Goal: Task Accomplishment & Management: Manage account settings

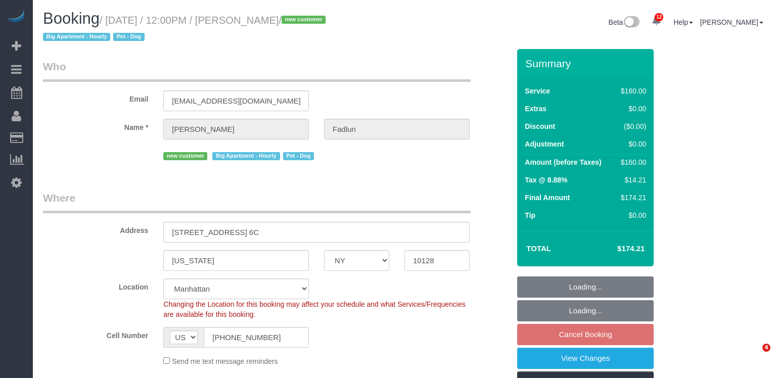
select select "NY"
select select "spot1"
select select "number:89"
select select "number:72"
select select "number:13"
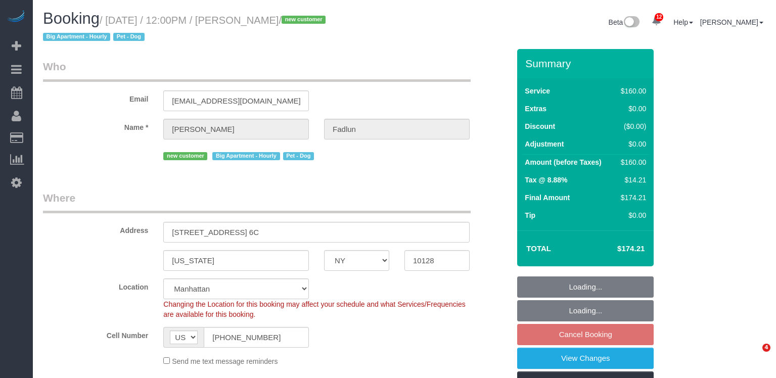
select select "number:5"
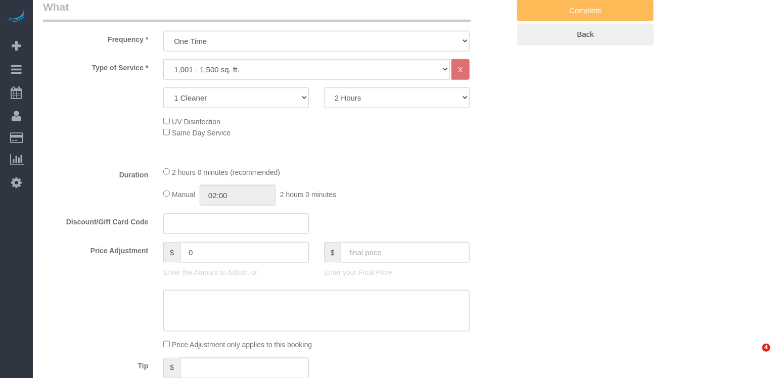
scroll to position [395, 0]
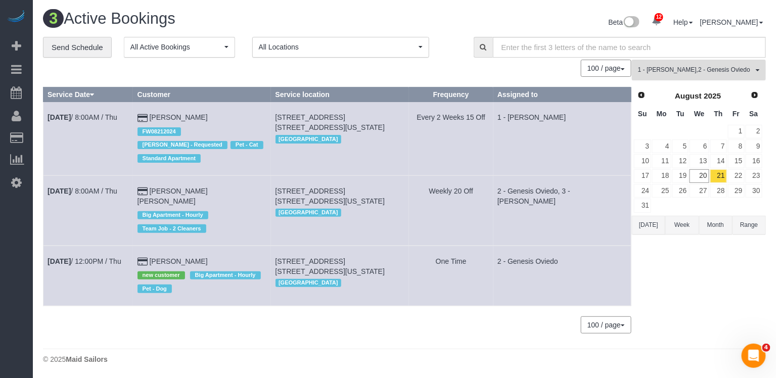
click at [719, 70] on span "1 - [PERSON_NAME] , 2 - Genesis Oviedo" at bounding box center [695, 70] width 115 height 9
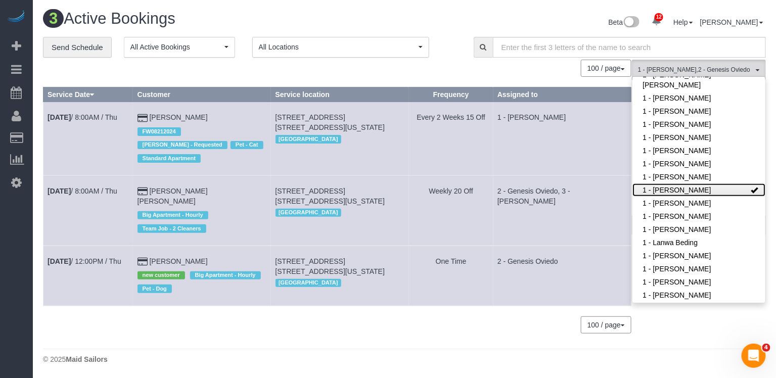
click at [689, 189] on link "1 - [PERSON_NAME]" at bounding box center [698, 189] width 133 height 13
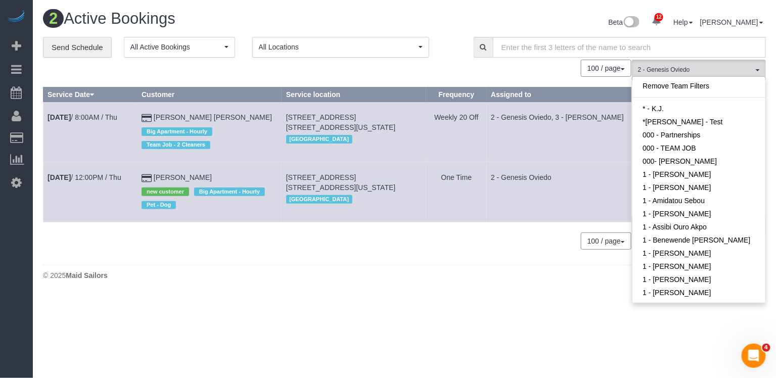
scroll to position [170, 0]
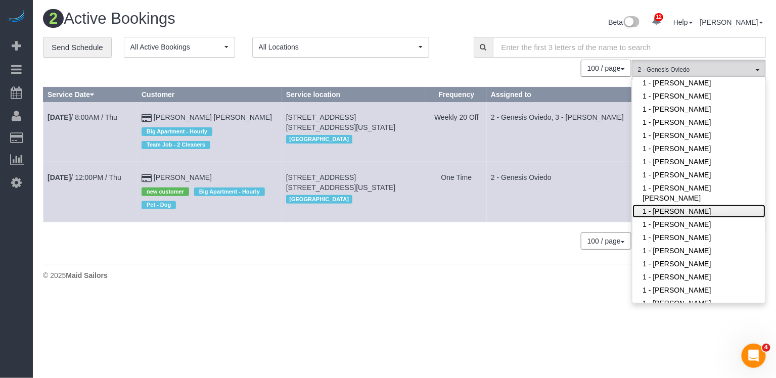
click at [684, 206] on link "1 - [PERSON_NAME]" at bounding box center [698, 211] width 133 height 13
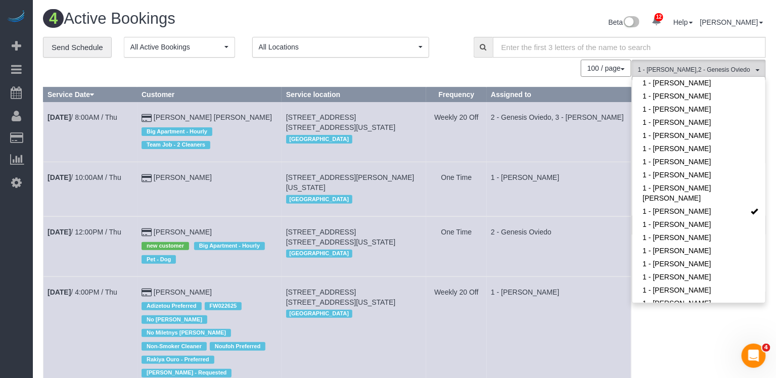
click at [604, 188] on td "1 - [PERSON_NAME]" at bounding box center [559, 189] width 145 height 54
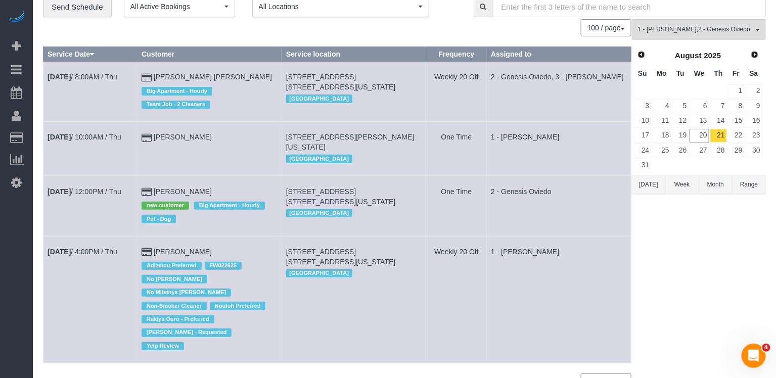
scroll to position [70, 0]
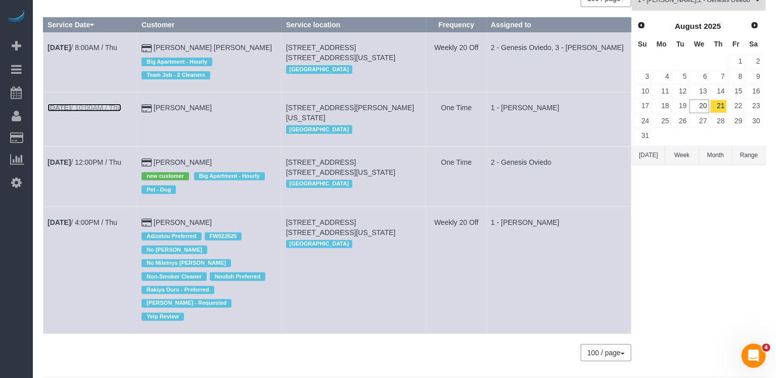
click at [107, 106] on link "[DATE] 10:00AM / Thu" at bounding box center [85, 108] width 74 height 8
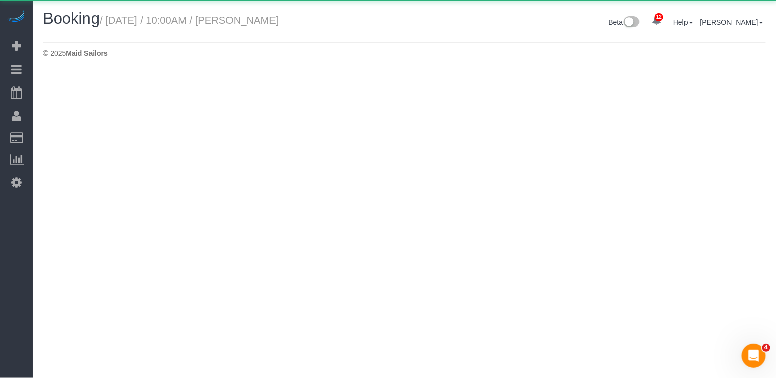
select select "NY"
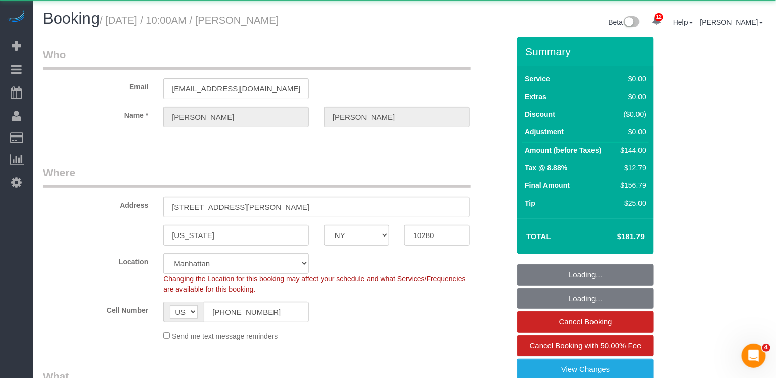
select select "string:stripe-pm_1OMGuc4VGloSiKo7zwkUdUav"
select select "object:6500"
select select "1"
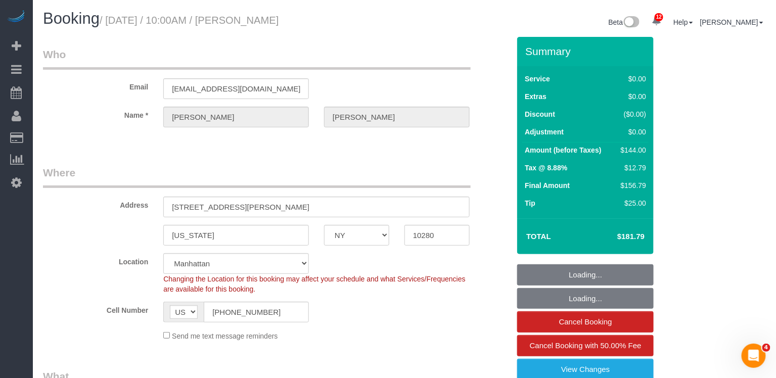
select select "spot49"
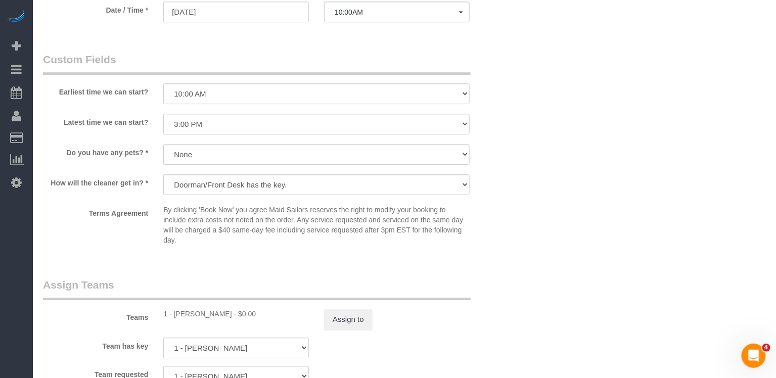
scroll to position [1119, 0]
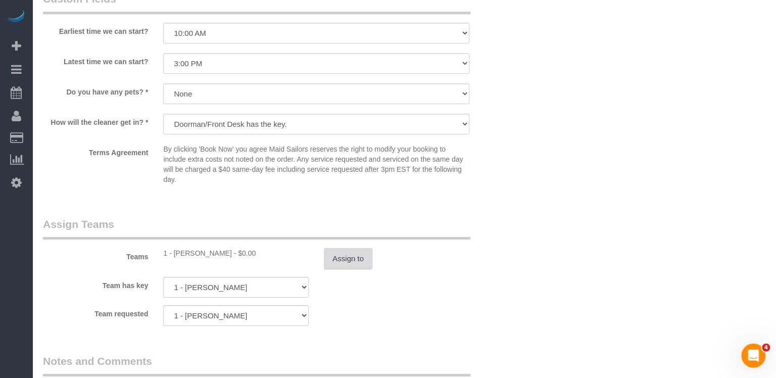
click at [338, 259] on button "Assign to" at bounding box center [348, 258] width 49 height 21
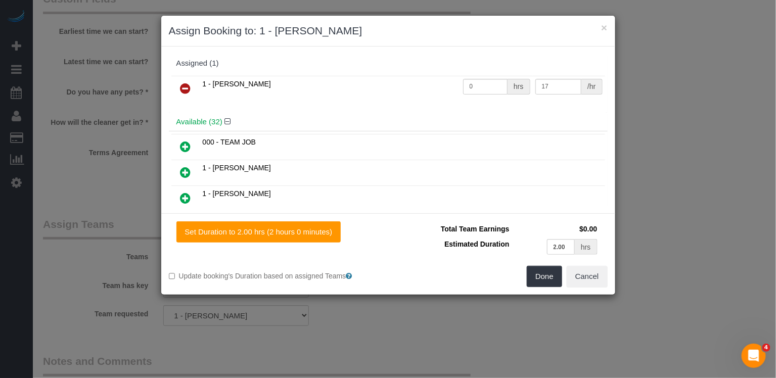
click at [187, 84] on icon at bounding box center [185, 88] width 11 height 12
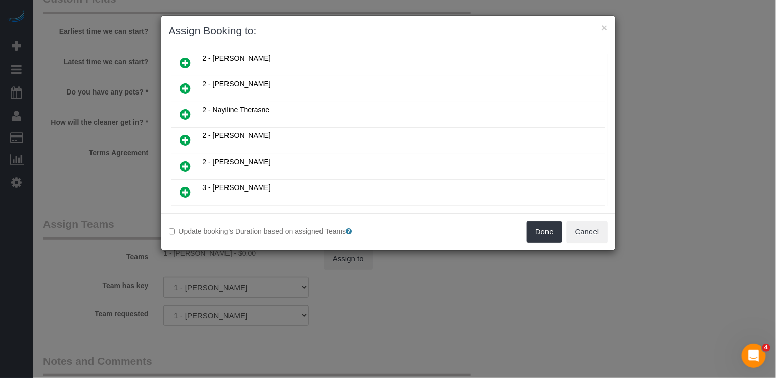
scroll to position [757, 0]
click at [239, 226] on icon at bounding box center [236, 230] width 6 height 8
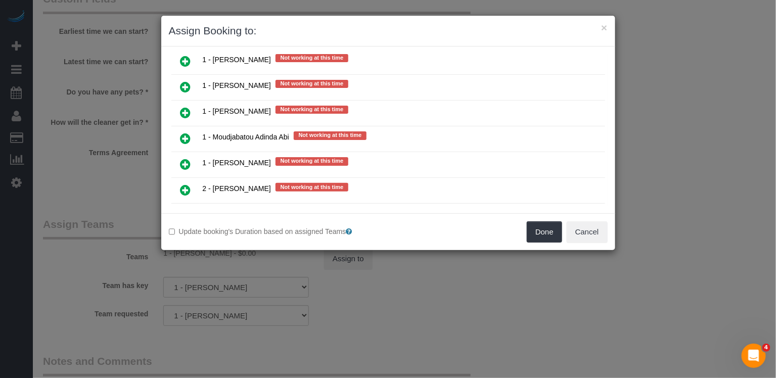
scroll to position [1368, 0]
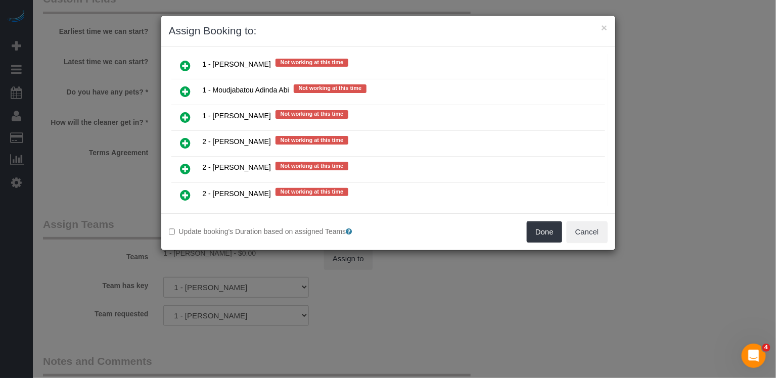
click at [178, 211] on link at bounding box center [186, 221] width 24 height 20
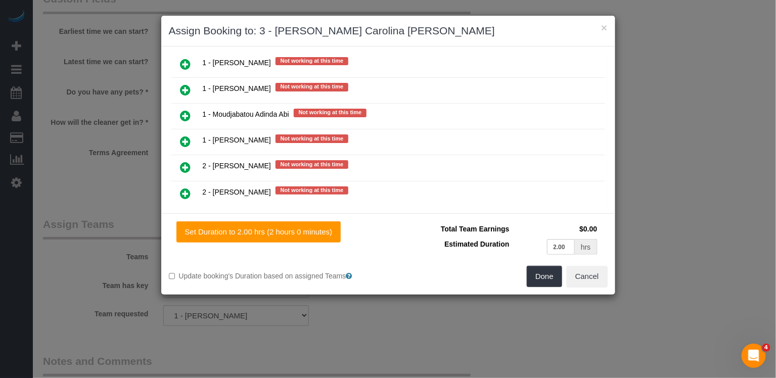
scroll to position [1391, 0]
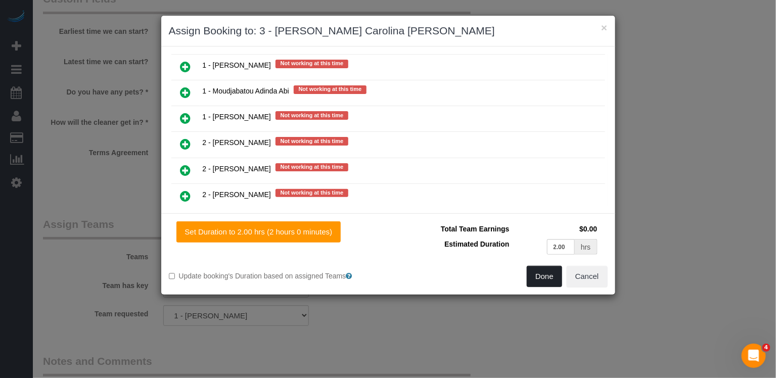
click at [560, 269] on button "Done" at bounding box center [544, 276] width 35 height 21
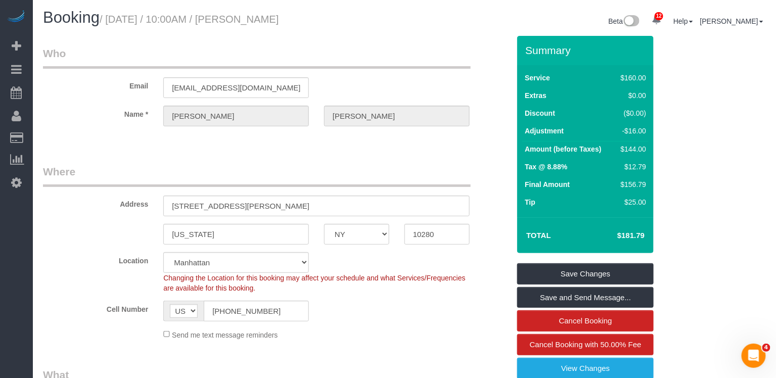
scroll to position [0, 0]
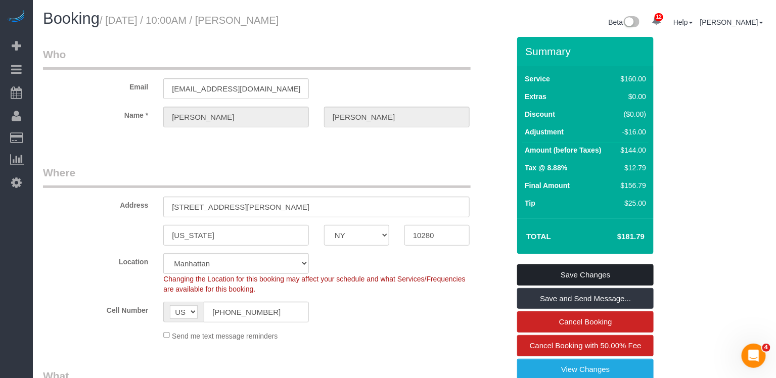
click at [568, 275] on link "Save Changes" at bounding box center [585, 274] width 136 height 21
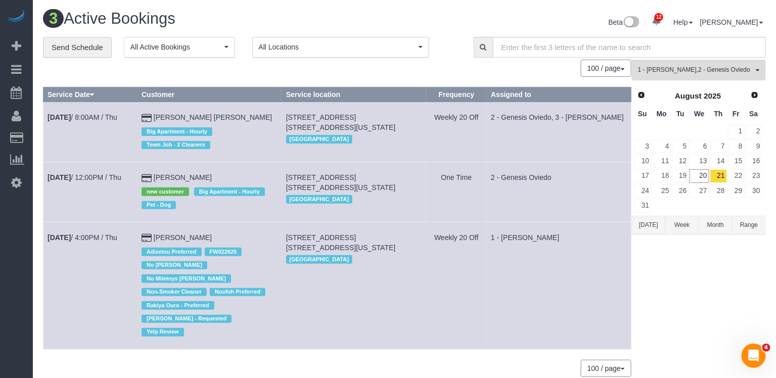
click at [699, 72] on span "1 - [PERSON_NAME] , 2 - Genesis Oviedo" at bounding box center [695, 70] width 115 height 9
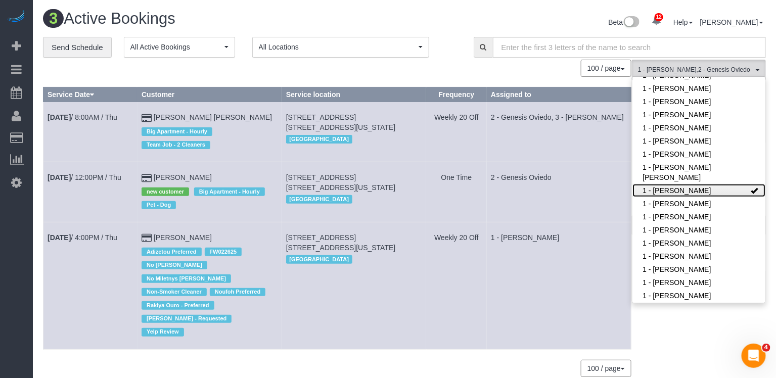
click at [705, 187] on link "1 - [PERSON_NAME]" at bounding box center [698, 190] width 133 height 13
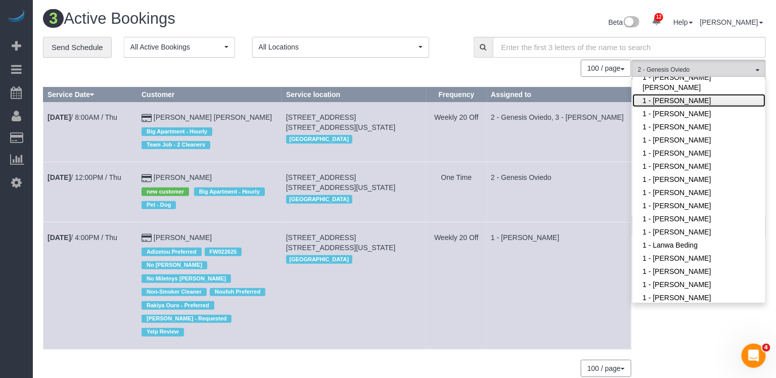
scroll to position [429, 0]
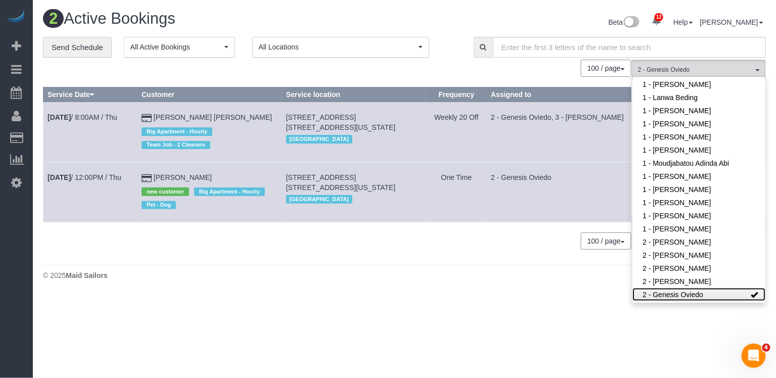
click at [684, 294] on link "2 - Genesis Oviedo" at bounding box center [698, 294] width 133 height 13
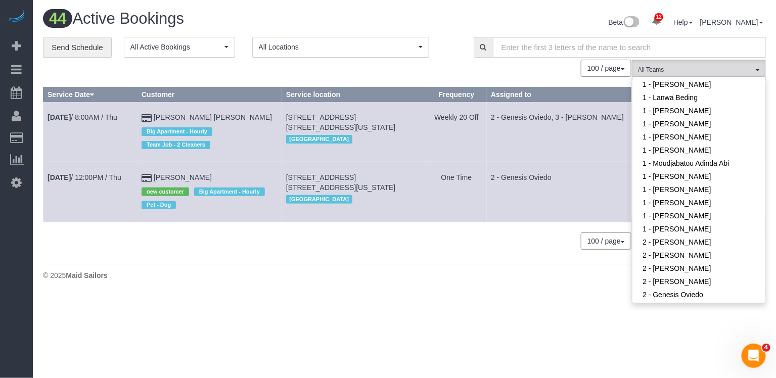
click at [565, 180] on td "2 - Genesis Oviedo" at bounding box center [559, 192] width 145 height 60
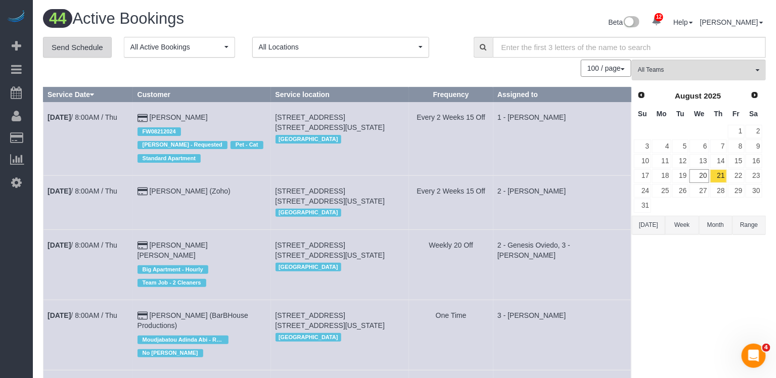
click at [88, 44] on link "Send Schedule" at bounding box center [77, 47] width 69 height 21
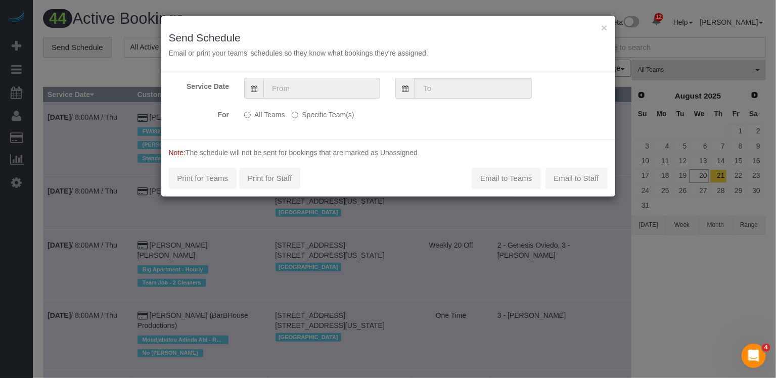
click at [310, 84] on input "text" at bounding box center [321, 88] width 117 height 21
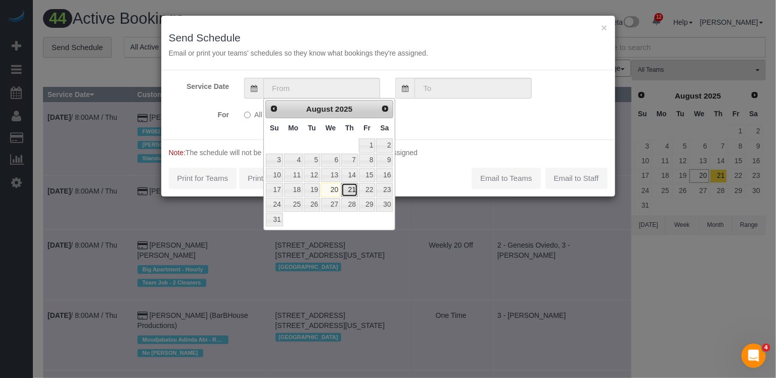
click at [352, 186] on link "21" at bounding box center [349, 190] width 17 height 14
type input "[DATE]"
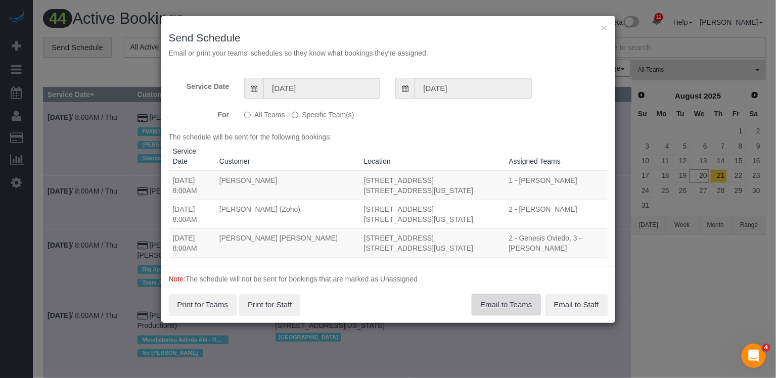
click at [483, 302] on button "Email to Teams" at bounding box center [505, 304] width 69 height 21
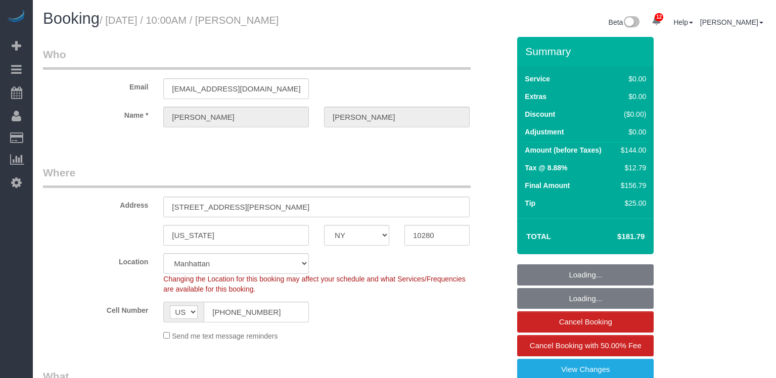
select select "NY"
select select "1"
select select "spot1"
select select "number:58"
select select "number:75"
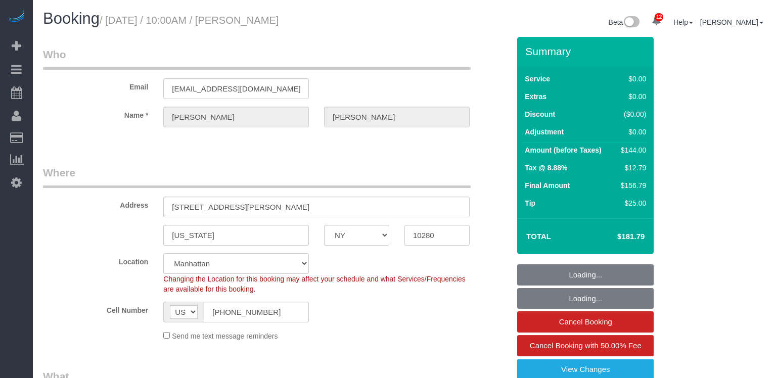
select select "number:15"
select select "number:6"
